Goal: Answer question/provide support: Share knowledge or assist other users

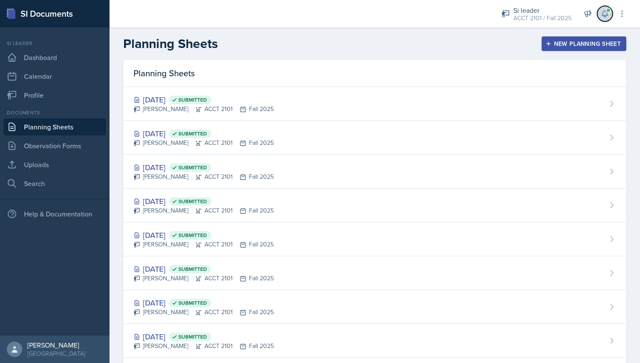
click at [607, 15] on icon at bounding box center [605, 14] width 6 height 6
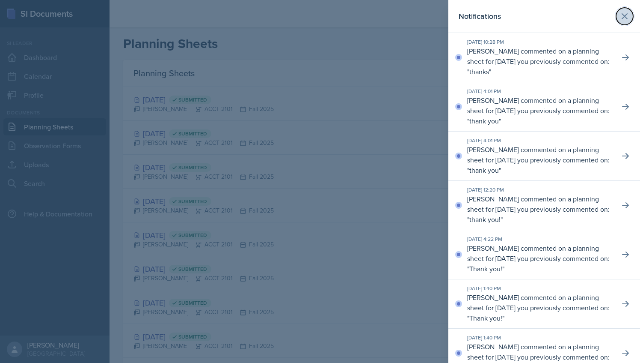
click at [623, 19] on icon at bounding box center [625, 16] width 10 height 10
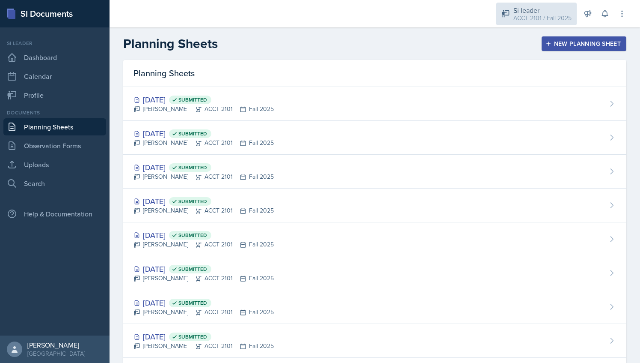
click at [525, 17] on div "ACCT 2101 / Fall 2025" at bounding box center [543, 18] width 58 height 9
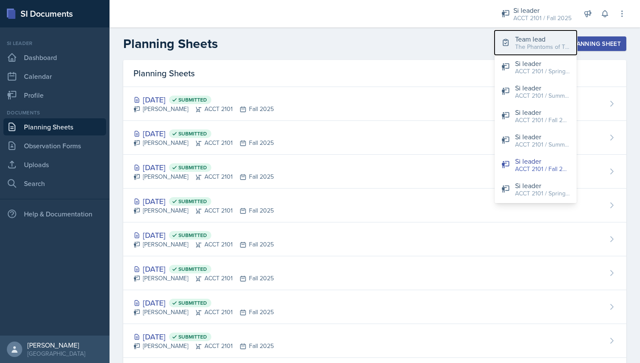
click at [521, 43] on div "The Phantoms of The Opera / Fall 2025" at bounding box center [542, 46] width 55 height 9
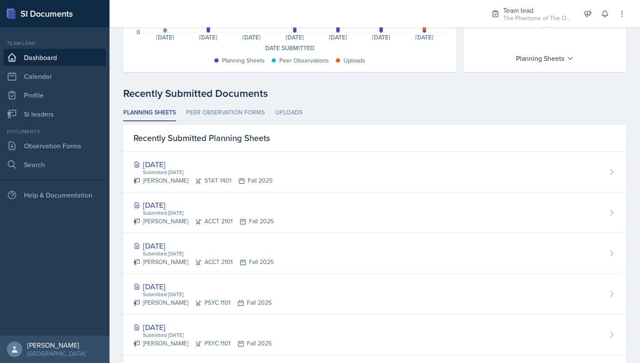
scroll to position [167, 0]
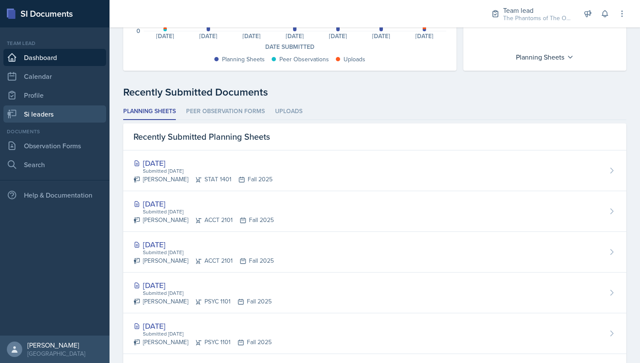
click at [62, 112] on link "Si leaders" at bounding box center [54, 113] width 103 height 17
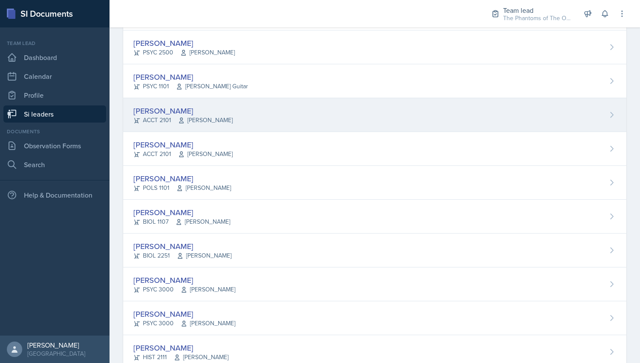
scroll to position [83, 0]
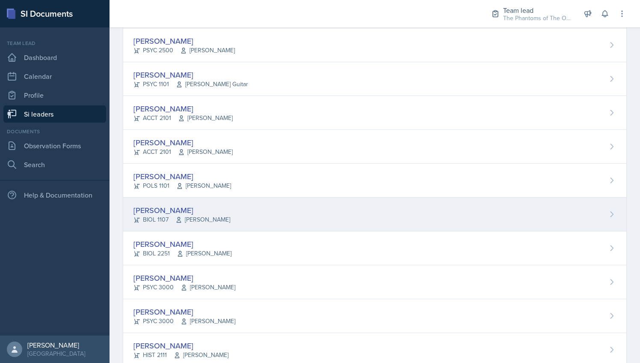
click at [268, 219] on div "[PERSON_NAME] BIOL 1107 [PERSON_NAME]" at bounding box center [374, 214] width 503 height 34
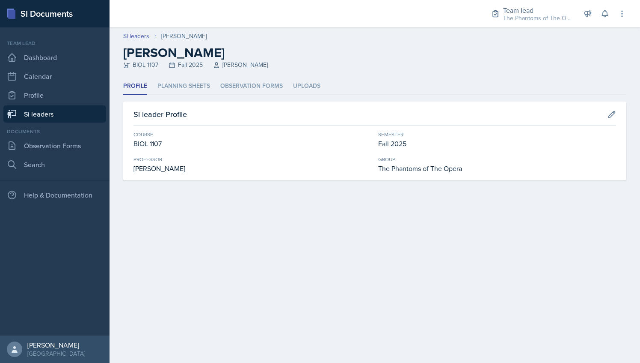
click at [383, 67] on div "BIOL 1107 Fall 2025 [PERSON_NAME]" at bounding box center [374, 64] width 503 height 9
click at [186, 90] on li "Planning Sheets" at bounding box center [184, 86] width 53 height 17
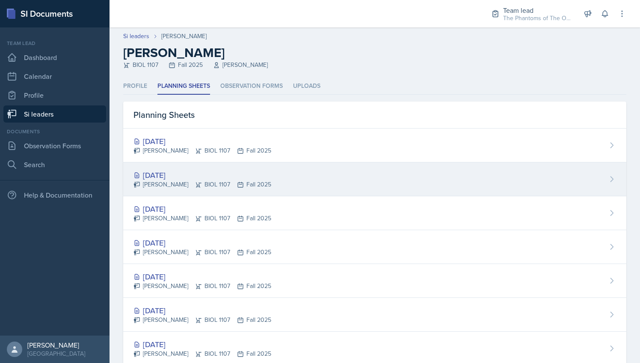
click at [246, 178] on div "[DATE]" at bounding box center [203, 175] width 138 height 12
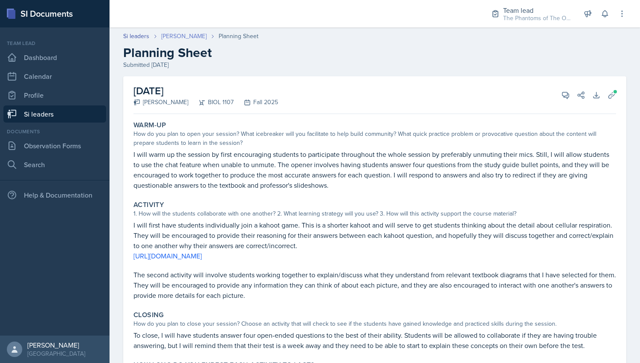
click at [181, 34] on link "[PERSON_NAME]" at bounding box center [183, 36] width 45 height 9
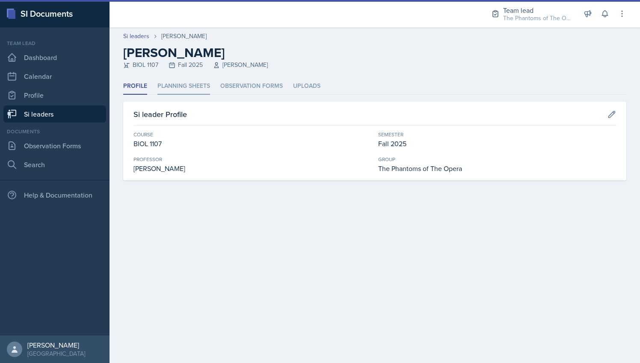
click at [189, 85] on li "Planning Sheets" at bounding box center [184, 86] width 53 height 17
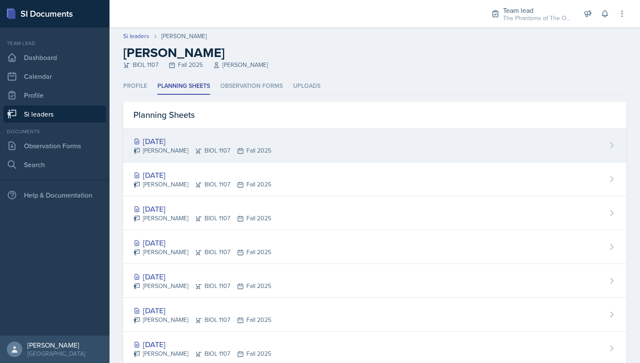
click at [202, 131] on div "[DATE] [PERSON_NAME] BIOL 1107 Fall 2025" at bounding box center [374, 145] width 503 height 34
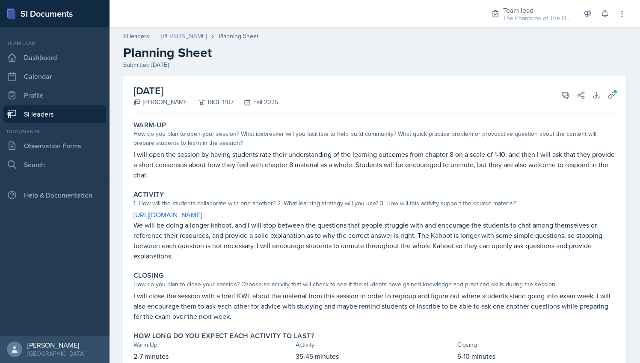
click at [179, 35] on link "[PERSON_NAME]" at bounding box center [183, 36] width 45 height 9
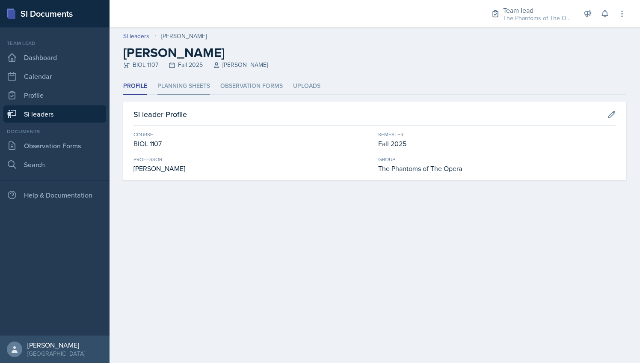
click at [196, 80] on li "Planning Sheets" at bounding box center [184, 86] width 53 height 17
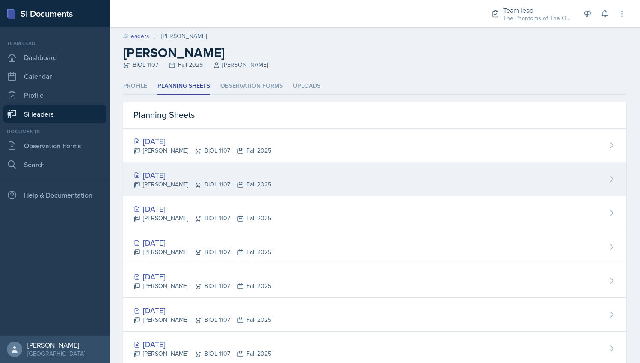
click at [195, 190] on div "[DATE] [PERSON_NAME] BIOL 1107 Fall 2025" at bounding box center [374, 179] width 503 height 34
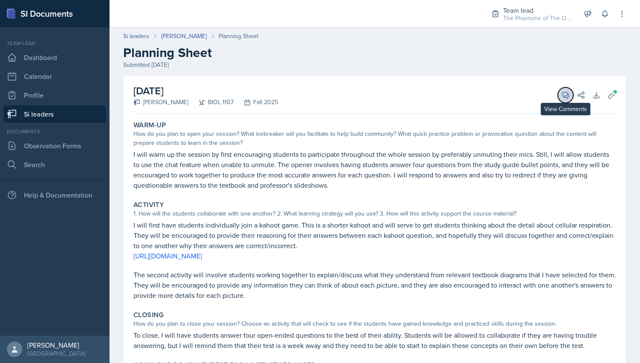
click at [562, 93] on icon at bounding box center [566, 95] width 9 height 9
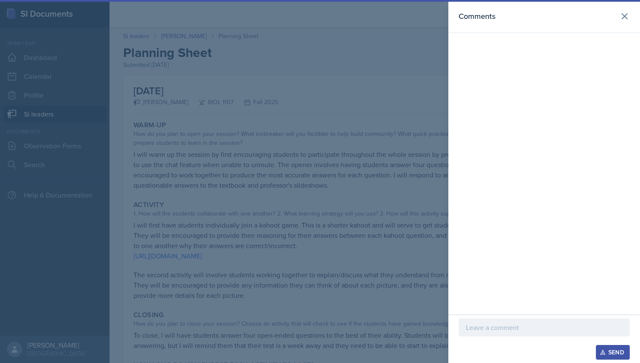
click at [492, 329] on p at bounding box center [544, 327] width 157 height 10
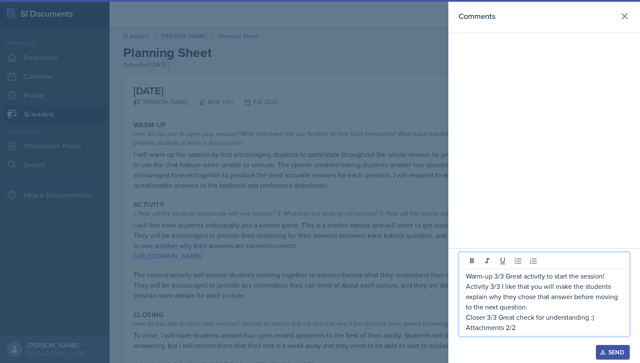
click at [352, 178] on div at bounding box center [320, 181] width 640 height 363
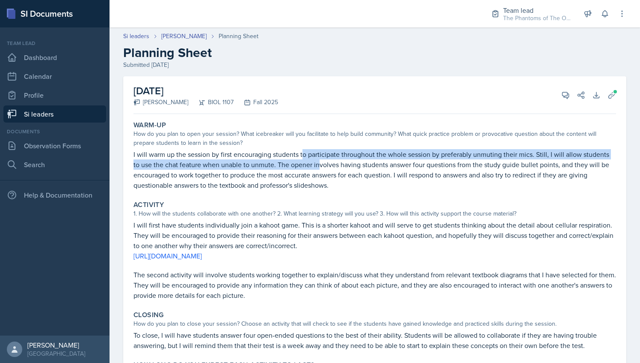
drag, startPoint x: 303, startPoint y: 153, endPoint x: 317, endPoint y: 165, distance: 18.8
click at [317, 165] on p "I will warm up the session by first encouraging students to participate through…" at bounding box center [375, 169] width 483 height 41
click at [558, 92] on button "View Comments" at bounding box center [565, 94] width 15 height 15
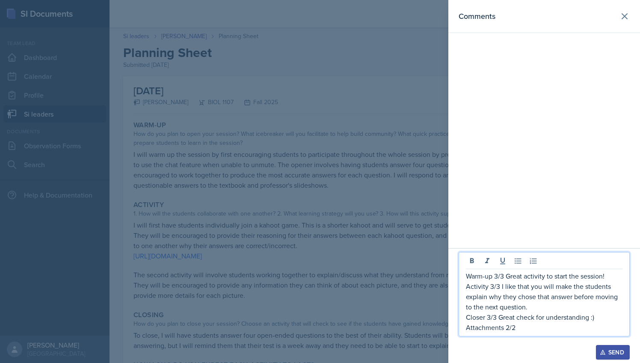
click at [556, 293] on p "Activity 3/3 I like that you will make the students explain why they chose that…" at bounding box center [544, 296] width 157 height 31
click at [393, 199] on div at bounding box center [320, 181] width 640 height 363
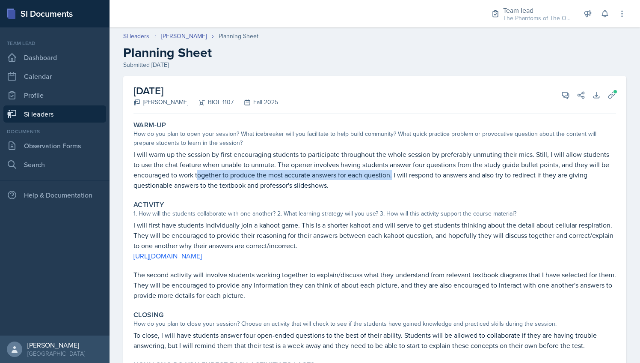
drag, startPoint x: 198, startPoint y: 175, endPoint x: 394, endPoint y: 176, distance: 196.5
click at [394, 176] on p "I will warm up the session by first encouraging students to participate through…" at bounding box center [375, 169] width 483 height 41
click at [563, 92] on icon at bounding box center [566, 95] width 6 height 6
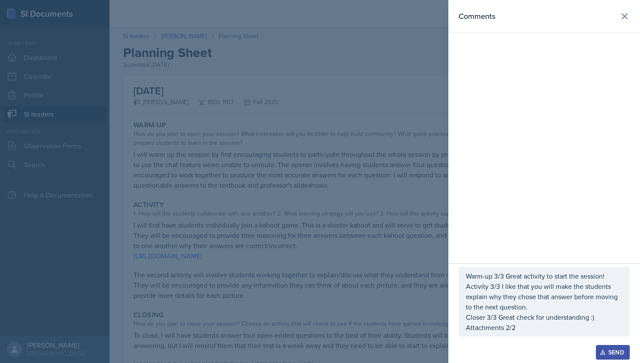
click at [607, 263] on div "Comments" at bounding box center [545, 131] width 192 height 263
click at [612, 272] on p "Warm-up 3/3 Great activity to start the session!" at bounding box center [544, 276] width 157 height 10
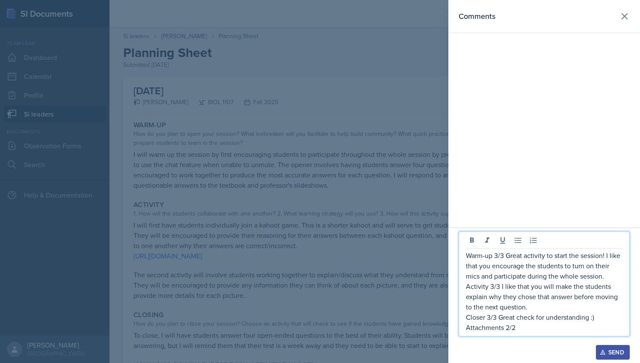
click at [533, 303] on p "Activity 3/3 I like that you will make the students explain why they chose that…" at bounding box center [544, 296] width 157 height 31
click at [588, 305] on p "Activity 3/3 I like that you will make the students explain why they chose that…" at bounding box center [544, 296] width 157 height 31
click at [588, 310] on p "Activity 3/3 I like that you will make the students explain why they chose that…" at bounding box center [544, 296] width 157 height 31
click at [586, 307] on p "Activity 3/3 I like that you will make the students explain why they chose that…" at bounding box center [544, 296] width 157 height 31
click at [585, 310] on p "Activity 3/3 I like that you will make the students explain why they chose that…" at bounding box center [544, 296] width 157 height 31
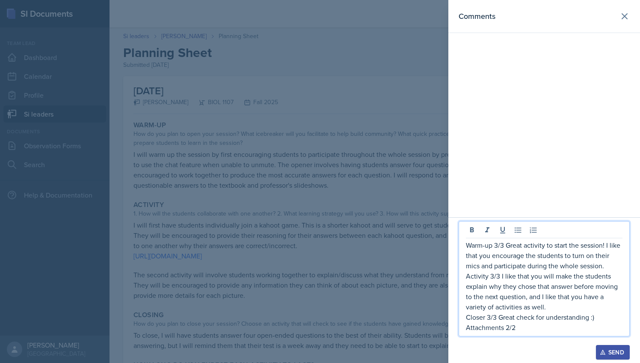
click at [392, 239] on div at bounding box center [320, 181] width 640 height 363
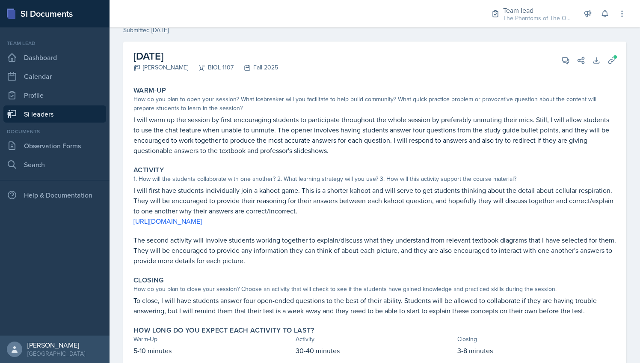
scroll to position [45, 0]
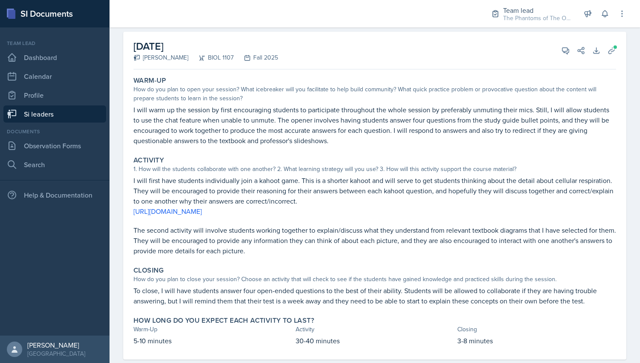
click at [555, 64] on div "[DATE] [PERSON_NAME] BIOL 1107 Fall 2025 View Comments Comments Warm-up 3/3 Gre…" at bounding box center [375, 51] width 483 height 38
click at [558, 47] on button "View Comments" at bounding box center [565, 50] width 15 height 15
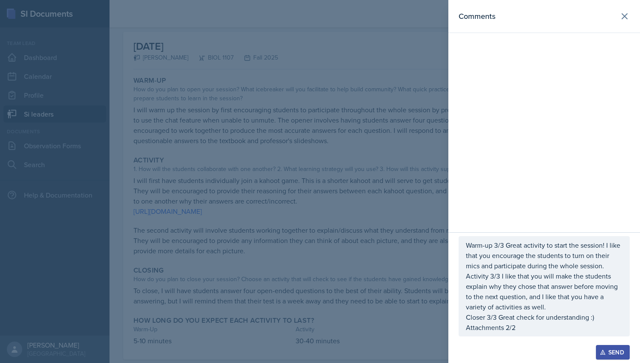
click at [555, 311] on p "Activity 3/3 I like that you will make the students explain why they chose that…" at bounding box center [544, 291] width 157 height 41
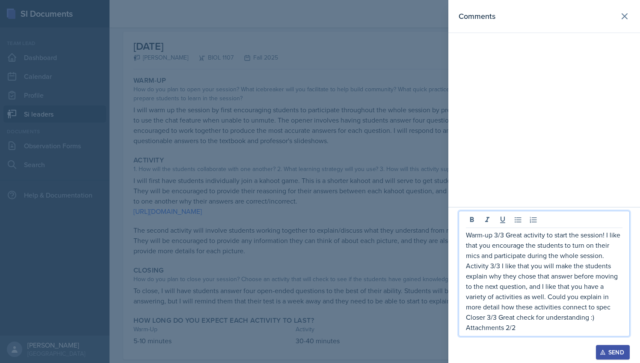
click at [343, 166] on div at bounding box center [320, 181] width 640 height 363
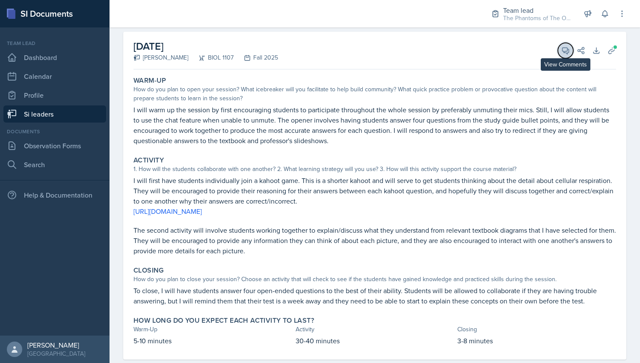
click at [558, 49] on button "View Comments" at bounding box center [565, 50] width 15 height 15
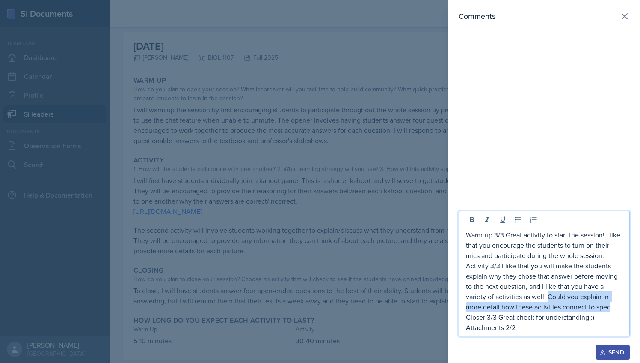
drag, startPoint x: 617, startPoint y: 307, endPoint x: 546, endPoint y: 294, distance: 72.3
click at [546, 294] on p "Activity 3/3 I like that you will make the students explain why they chose that…" at bounding box center [544, 285] width 157 height 51
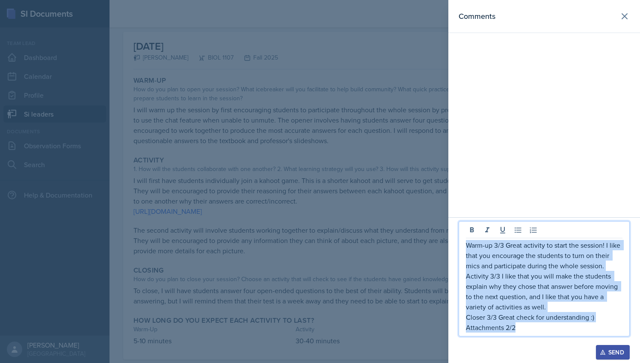
drag, startPoint x: 523, startPoint y: 330, endPoint x: 462, endPoint y: 249, distance: 101.5
click at [462, 249] on div "Warm-up 3/3 Great activity to start the session! I like that you encourage the …" at bounding box center [544, 278] width 171 height 115
copy div "Warm-up 3/3 Great activity to start the session! I like that you encourage the …"
click at [609, 354] on div "Send" at bounding box center [613, 351] width 23 height 7
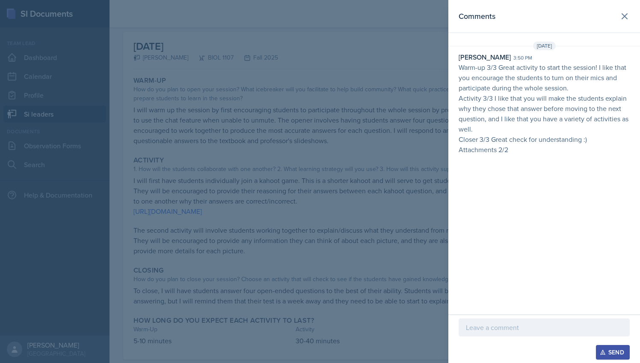
click at [368, 93] on div at bounding box center [320, 181] width 640 height 363
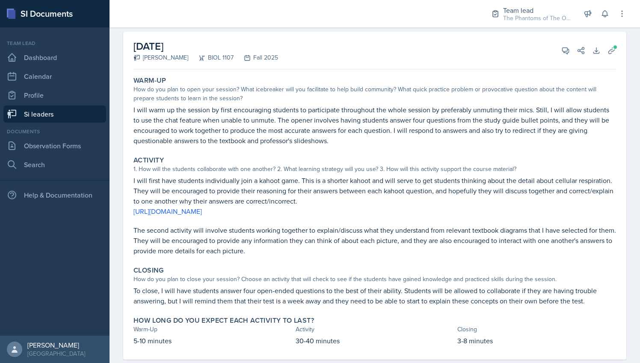
scroll to position [0, 0]
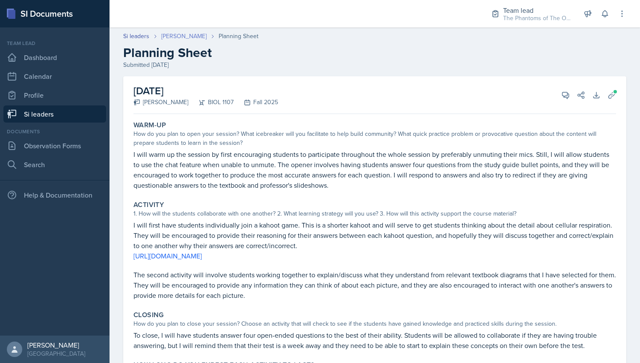
click at [175, 35] on link "[PERSON_NAME]" at bounding box center [183, 36] width 45 height 9
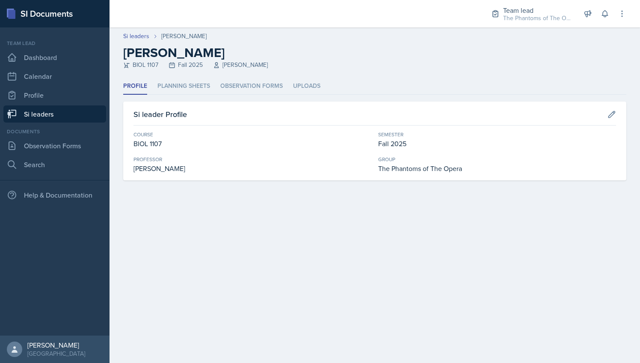
click at [182, 95] on div "Profile Planning Sheets Observation Forms Uploads Profile Planning Sheets Obser…" at bounding box center [374, 129] width 503 height 102
click at [182, 92] on li "Planning Sheets" at bounding box center [184, 86] width 53 height 17
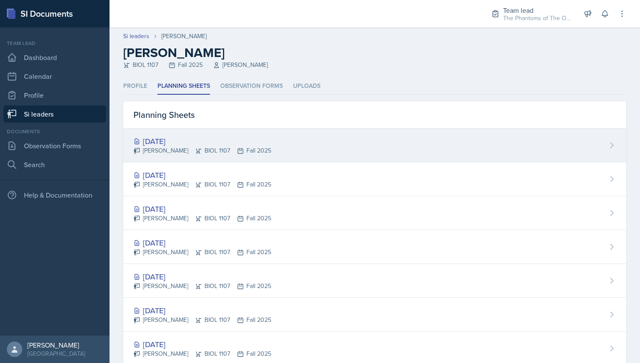
click at [196, 135] on div "[DATE]" at bounding box center [203, 141] width 138 height 12
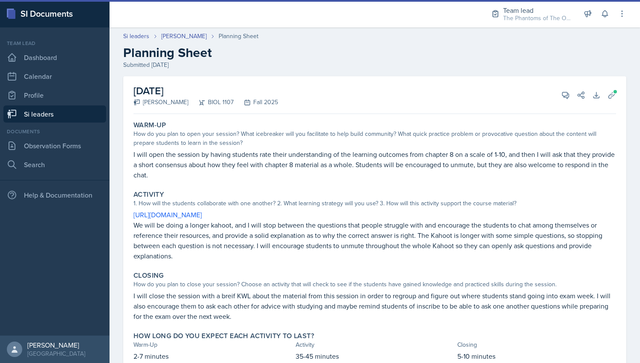
scroll to position [32, 0]
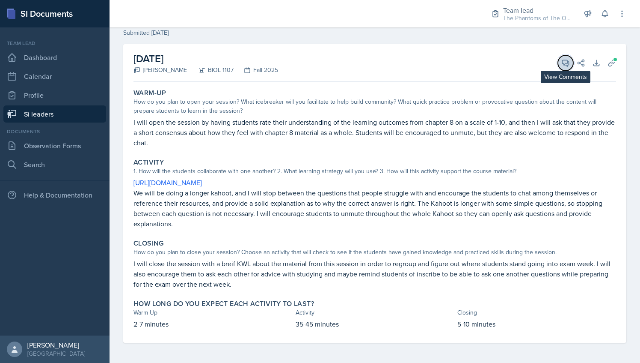
click at [563, 66] on icon at bounding box center [566, 63] width 6 height 6
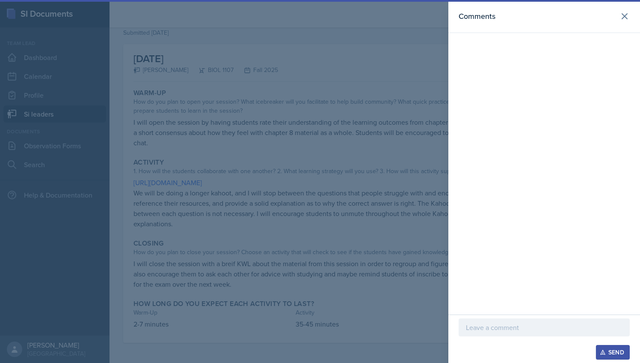
click at [503, 319] on div at bounding box center [544, 327] width 171 height 18
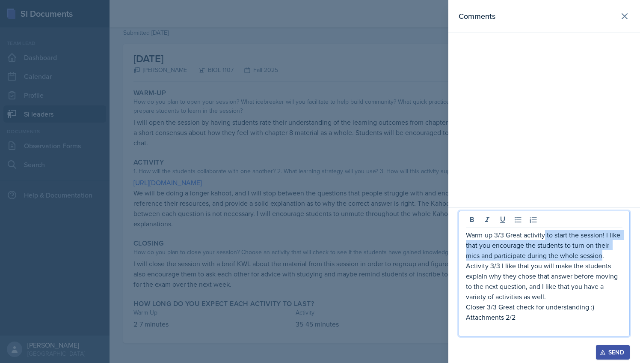
drag, startPoint x: 545, startPoint y: 235, endPoint x: 603, endPoint y: 256, distance: 61.9
click at [603, 256] on p "Warm-up 3/3 Great activity to start the session! I like that you encourage the …" at bounding box center [544, 244] width 157 height 31
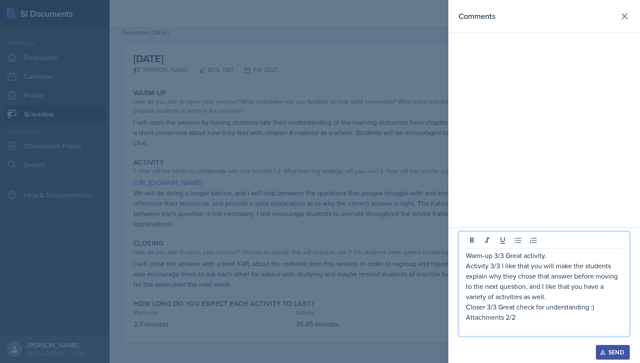
click at [572, 255] on p "Warm-up 3/3 Great activity." at bounding box center [544, 255] width 157 height 10
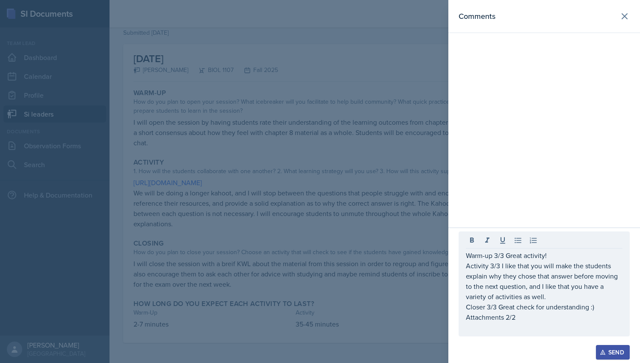
click at [354, 238] on div at bounding box center [320, 181] width 640 height 363
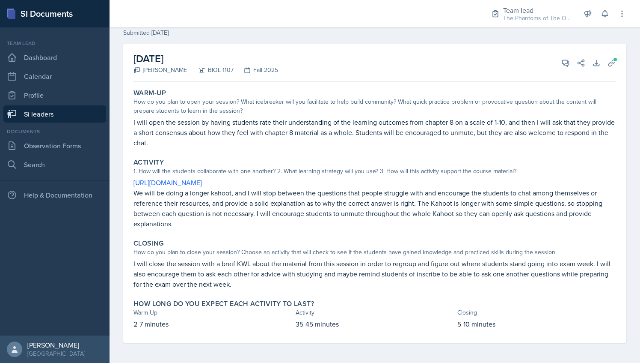
click at [179, 193] on p "We will be doing a longer kahoot, and I will stop between the questions that pe…" at bounding box center [375, 207] width 483 height 41
click at [565, 60] on button "View Comments" at bounding box center [565, 62] width 15 height 15
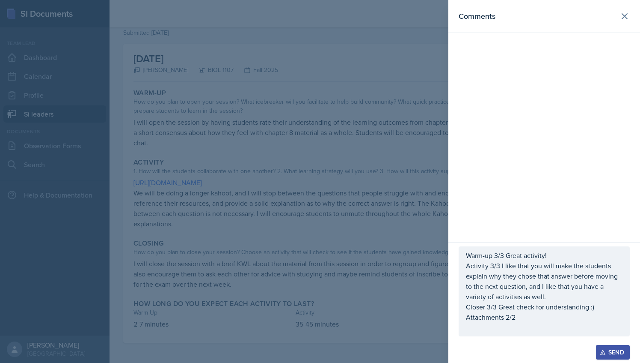
click at [491, 265] on p "Activity 3/3 I like that you will make the students explain why they chose that…" at bounding box center [544, 280] width 157 height 41
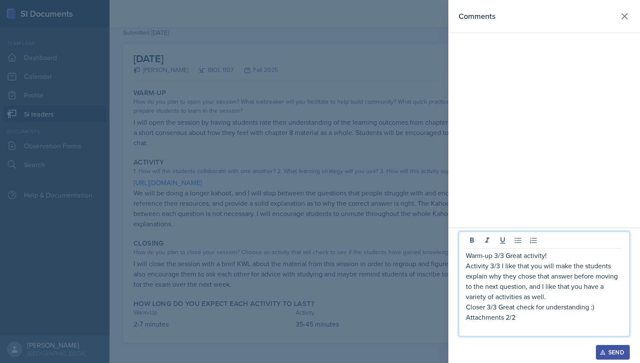
click at [494, 267] on p "Activity 3/3 I like that you will make the students explain why they chose that…" at bounding box center [544, 280] width 157 height 41
click at [378, 205] on div at bounding box center [320, 181] width 640 height 363
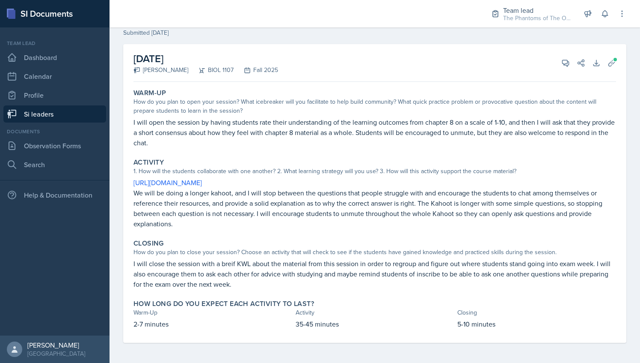
click at [564, 70] on div "[DATE] [PERSON_NAME] BIOL 1107 Fall 2025 View Comments Comments Warm-up 3/3 Gre…" at bounding box center [375, 63] width 483 height 38
click at [563, 65] on icon at bounding box center [566, 63] width 6 height 6
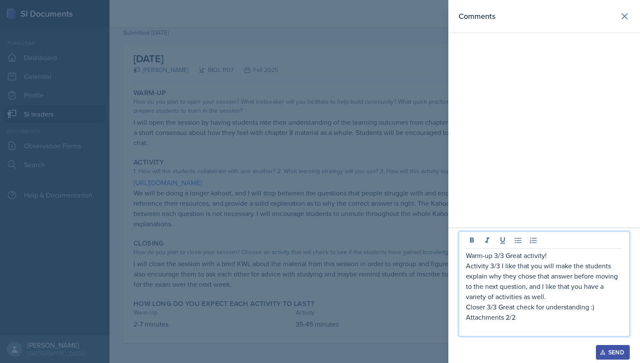
click at [491, 265] on p "Activity 3/3 I like that you will make the students explain why they chose that…" at bounding box center [544, 280] width 157 height 41
drag, startPoint x: 550, startPoint y: 299, endPoint x: 528, endPoint y: 287, distance: 24.9
click at [528, 287] on p "Activity 2/3 I like that you will make the students explain why they chose that…" at bounding box center [544, 280] width 157 height 41
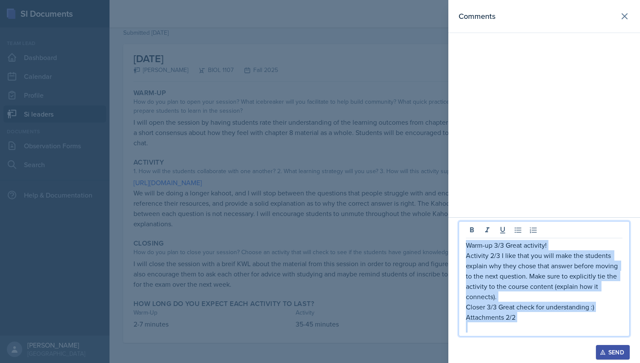
drag, startPoint x: 485, startPoint y: 328, endPoint x: 466, endPoint y: 242, distance: 88.2
click at [466, 242] on div "Warm-up 3/3 Great activity! Activity 2/3 I like that you will make the students…" at bounding box center [544, 286] width 157 height 92
copy div "Warm-up 3/3 Great activity! Activity 2/3 I like that you will make the students…"
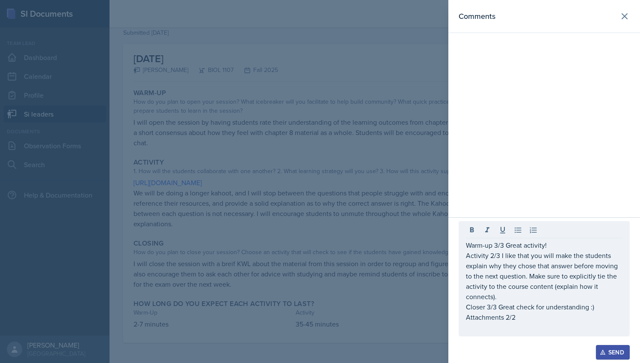
click at [323, 139] on div at bounding box center [320, 181] width 640 height 363
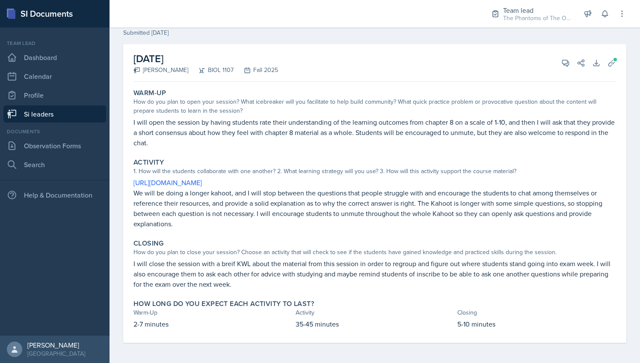
scroll to position [0, 0]
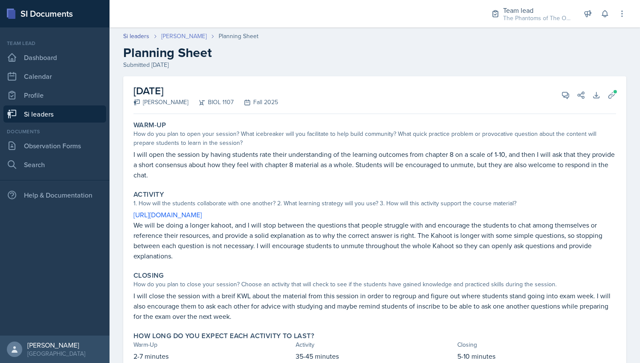
click at [169, 34] on link "[PERSON_NAME]" at bounding box center [183, 36] width 45 height 9
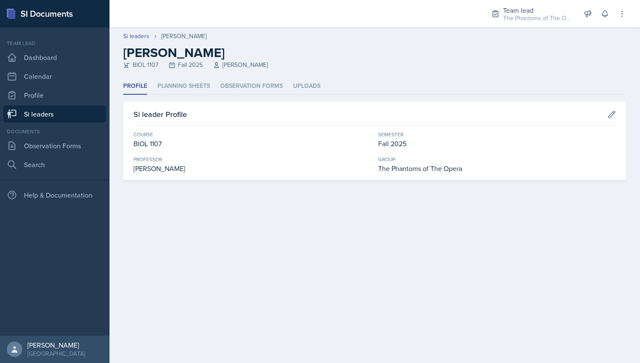
click at [68, 106] on link "Si leaders" at bounding box center [54, 113] width 103 height 17
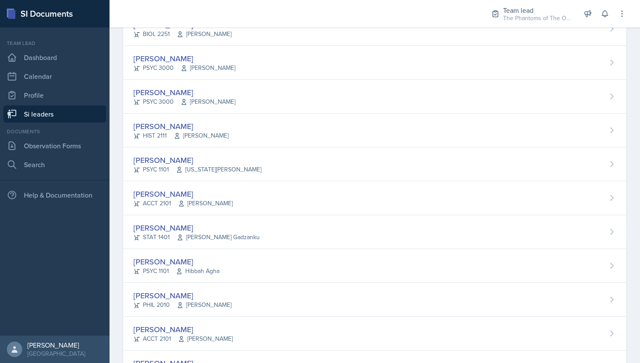
scroll to position [303, 0]
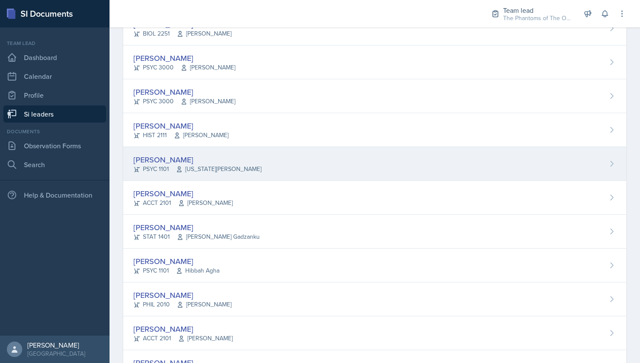
click at [249, 176] on div "[PERSON_NAME] PSYC 1101 [US_STATE][PERSON_NAME]" at bounding box center [374, 164] width 503 height 34
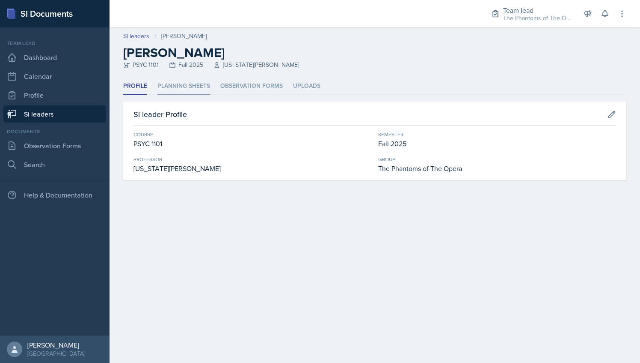
click at [186, 86] on li "Planning Sheets" at bounding box center [184, 86] width 53 height 17
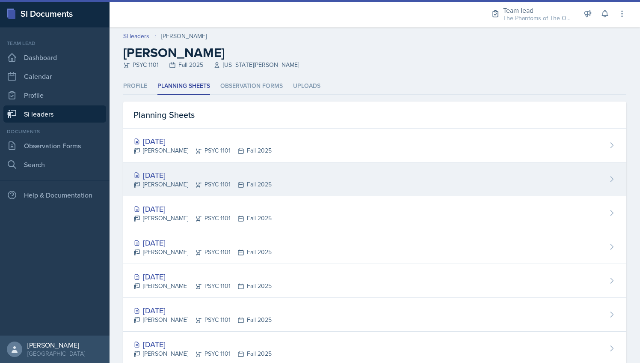
click at [245, 173] on div "[DATE]" at bounding box center [203, 175] width 138 height 12
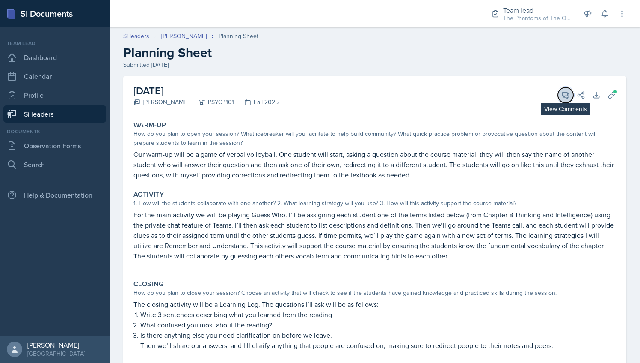
click at [567, 91] on span at bounding box center [569, 92] width 4 height 4
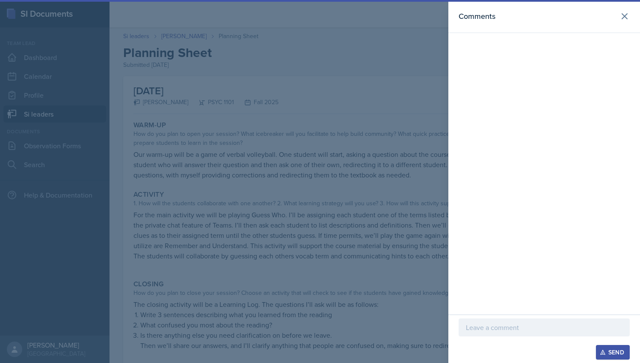
click at [545, 321] on div at bounding box center [544, 327] width 171 height 18
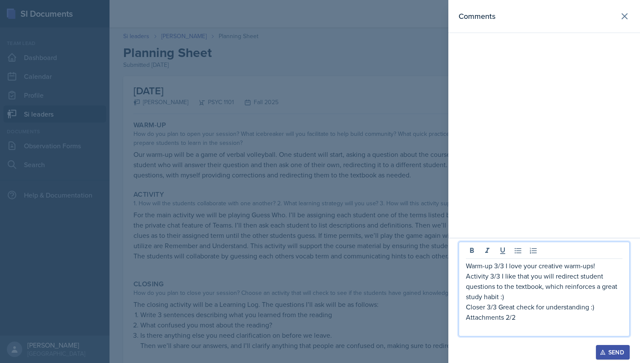
click at [387, 175] on div at bounding box center [320, 181] width 640 height 363
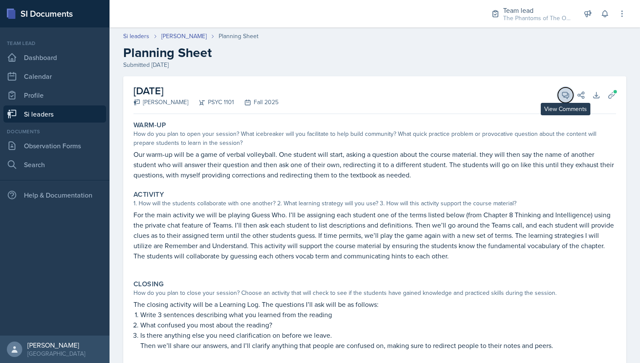
click at [562, 92] on icon at bounding box center [566, 95] width 9 height 9
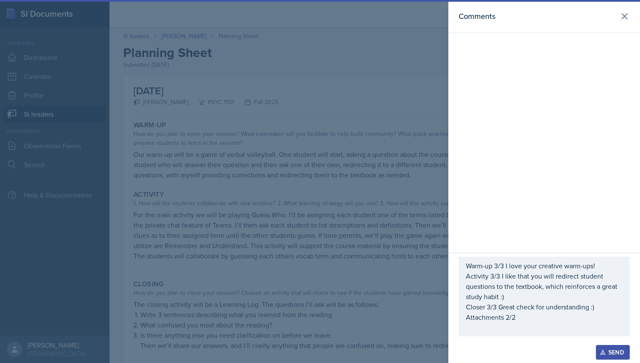
click at [330, 161] on div at bounding box center [320, 181] width 640 height 363
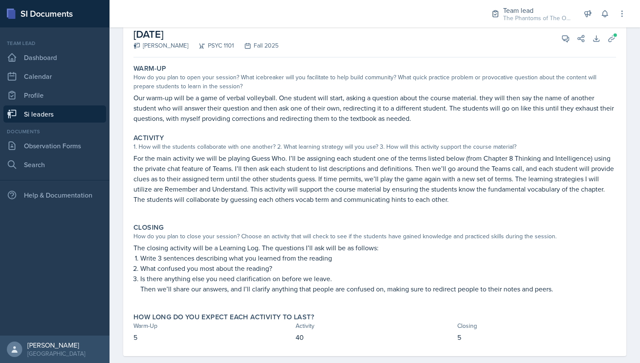
scroll to position [70, 0]
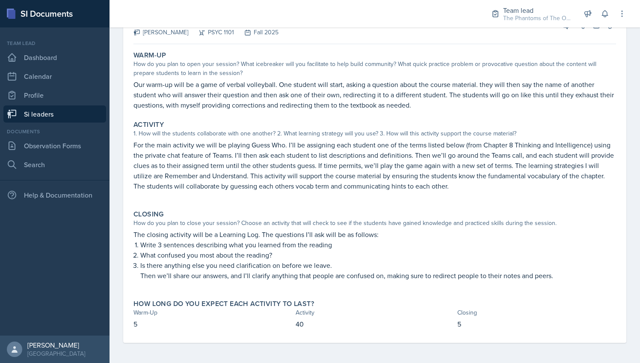
click at [295, 143] on p "For the main activity we will be playing Guess Who. I’ll be assigning each stud…" at bounding box center [375, 165] width 483 height 51
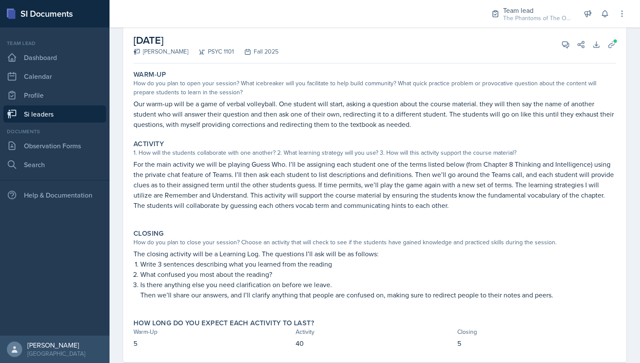
scroll to position [50, 0]
click at [562, 50] on button "View Comments" at bounding box center [565, 44] width 15 height 15
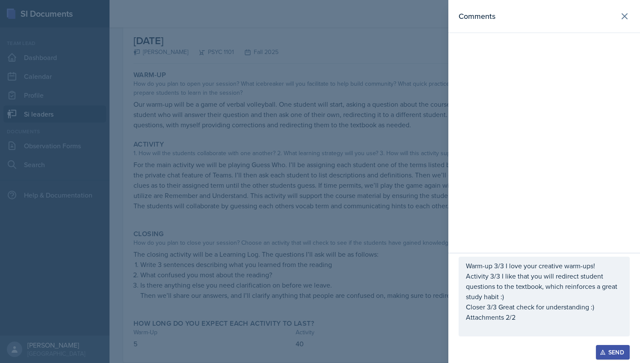
click at [425, 211] on div at bounding box center [320, 181] width 640 height 363
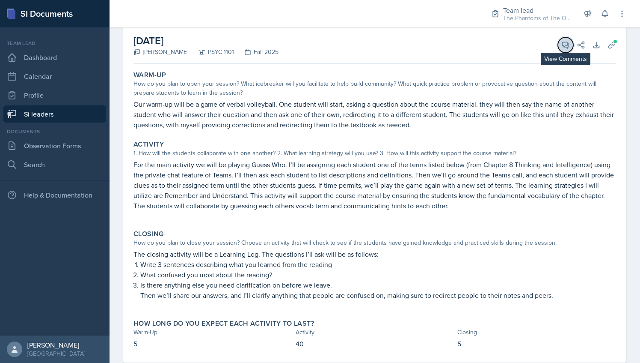
click at [563, 45] on icon at bounding box center [566, 45] width 6 height 6
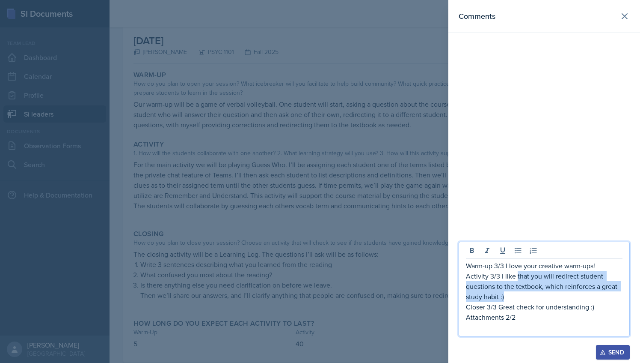
drag, startPoint x: 516, startPoint y: 276, endPoint x: 511, endPoint y: 301, distance: 25.8
click at [511, 301] on p "Activity 3/3 I like that you will redirect student questions to the textbook, w…" at bounding box center [544, 286] width 157 height 31
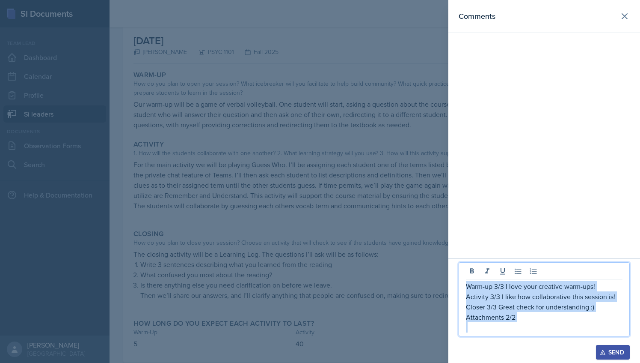
drag, startPoint x: 524, startPoint y: 323, endPoint x: 445, endPoint y: 277, distance: 91.2
click at [445, 277] on div "Comments Warm-up 3/3 I love your creative warm-ups! Activity 3/3 I like how col…" at bounding box center [320, 181] width 640 height 363
copy div "Warm-up 3/3 I love your creative warm-ups! Activity 3/3 I like how collaborativ…"
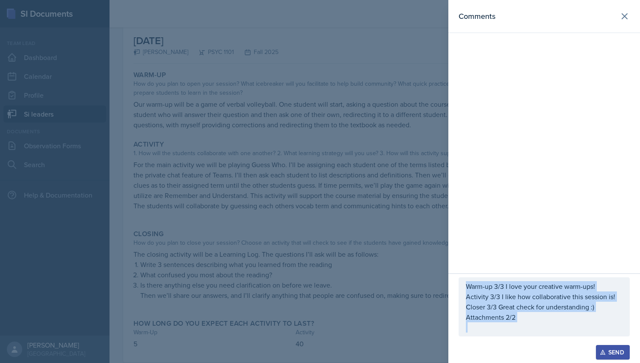
click at [621, 357] on button "Send" at bounding box center [613, 352] width 34 height 15
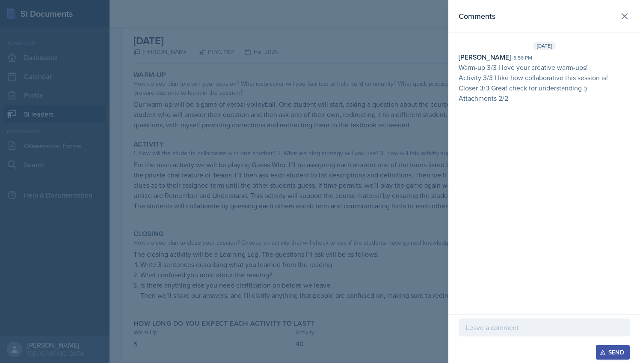
click at [301, 107] on div at bounding box center [320, 181] width 640 height 363
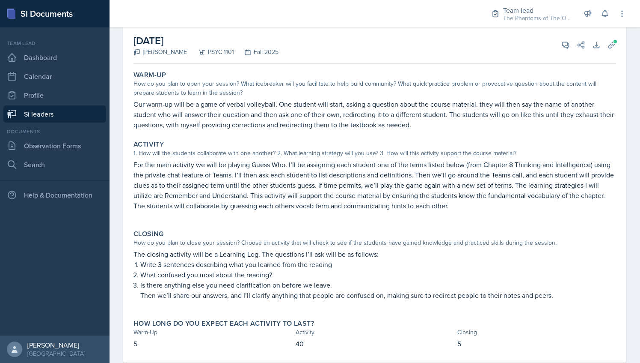
scroll to position [0, 0]
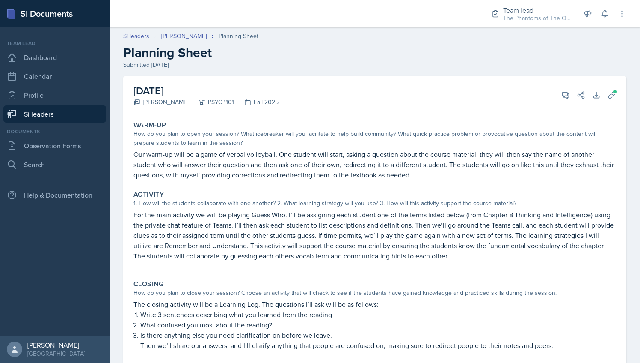
click at [180, 42] on div "Si leaders [PERSON_NAME] Planning Sheet Planning Sheet Submitted [DATE]" at bounding box center [375, 51] width 531 height 38
click at [184, 33] on link "[PERSON_NAME]" at bounding box center [183, 36] width 45 height 9
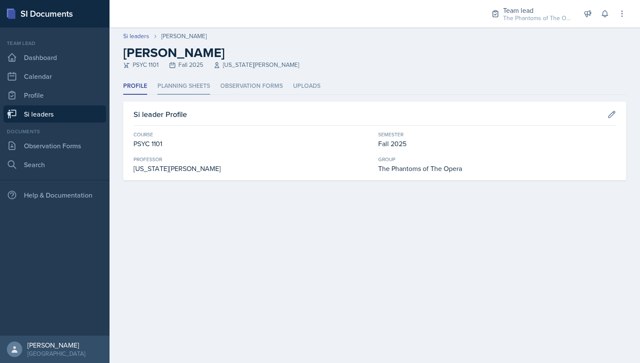
click at [197, 80] on li "Planning Sheets" at bounding box center [184, 86] width 53 height 17
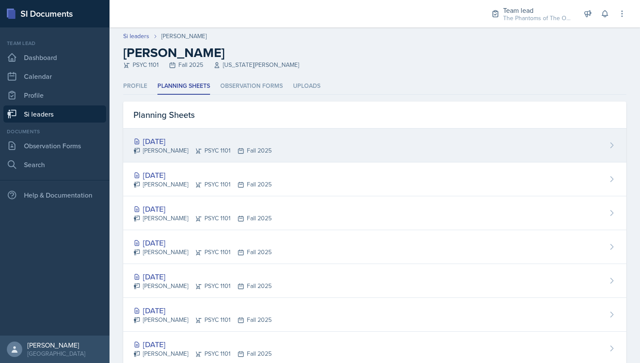
click at [229, 146] on div "[PERSON_NAME] PSYC 1101 Fall 2025" at bounding box center [203, 150] width 138 height 9
